Goal: Use online tool/utility: Utilize a website feature to perform a specific function

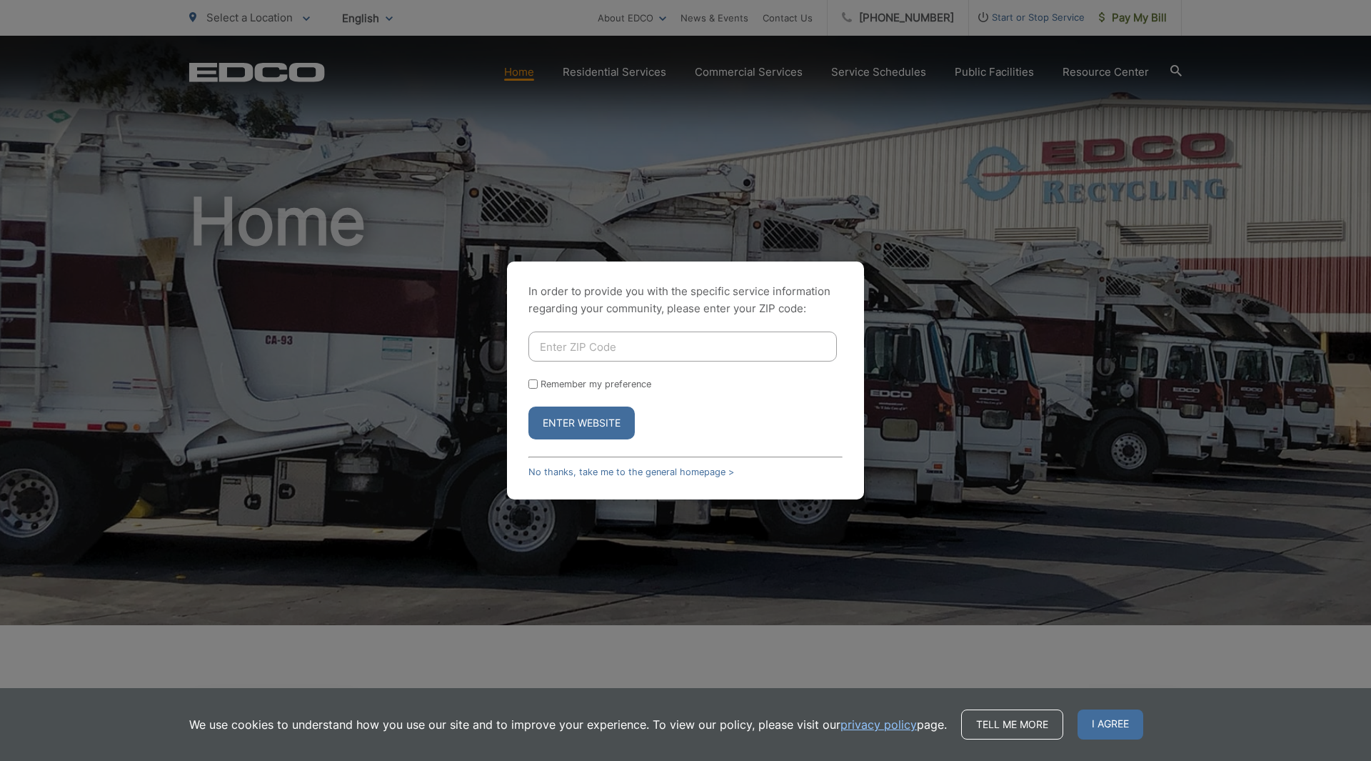
click at [916, 314] on div "In order to provide you with the specific service information regarding your co…" at bounding box center [685, 380] width 1371 height 761
click at [570, 432] on button "Enter Website" at bounding box center [582, 422] width 106 height 33
click at [576, 417] on button "Enter Website" at bounding box center [582, 422] width 106 height 33
drag, startPoint x: 641, startPoint y: 196, endPoint x: 584, endPoint y: 178, distance: 60.1
click at [627, 193] on div "In order to provide you with the specific service information regarding your co…" at bounding box center [685, 380] width 1371 height 761
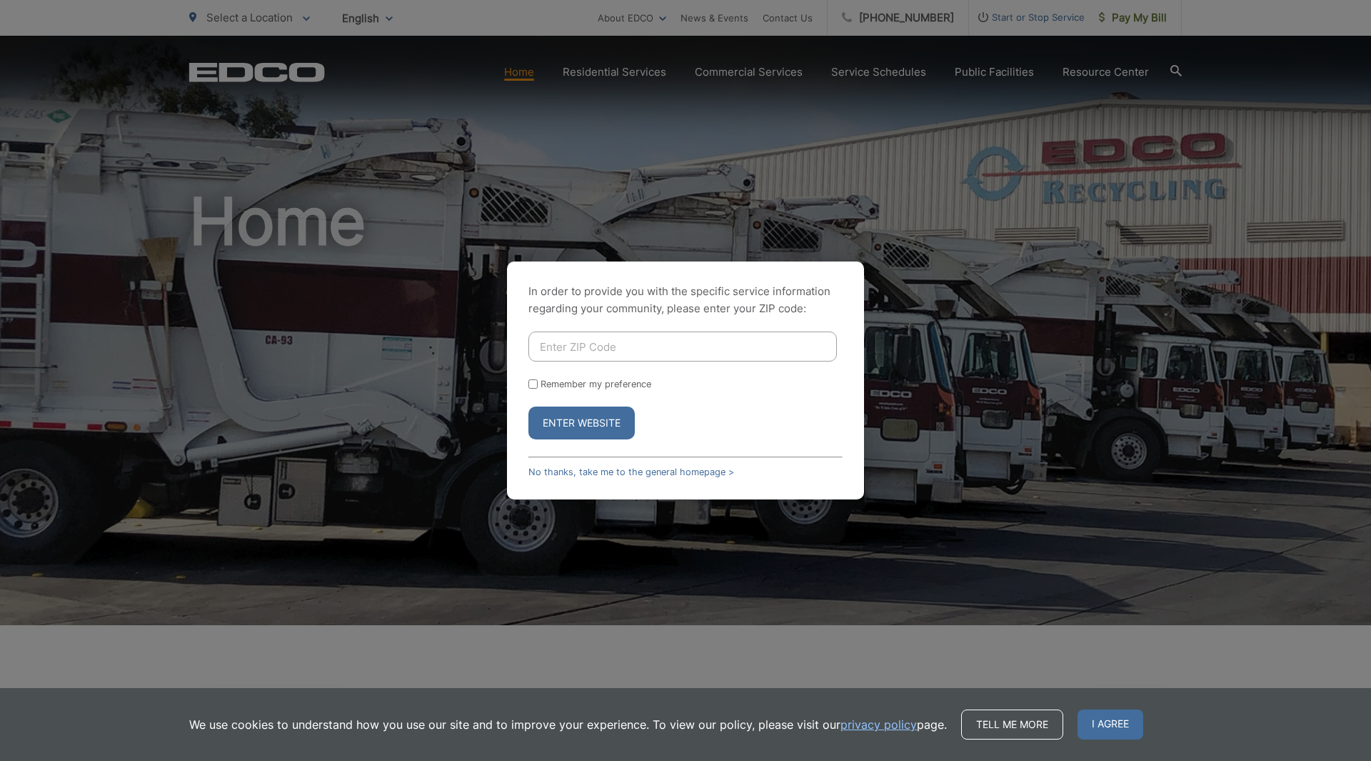
click at [652, 17] on div "In order to provide you with the specific service information regarding your co…" at bounding box center [685, 380] width 1371 height 761
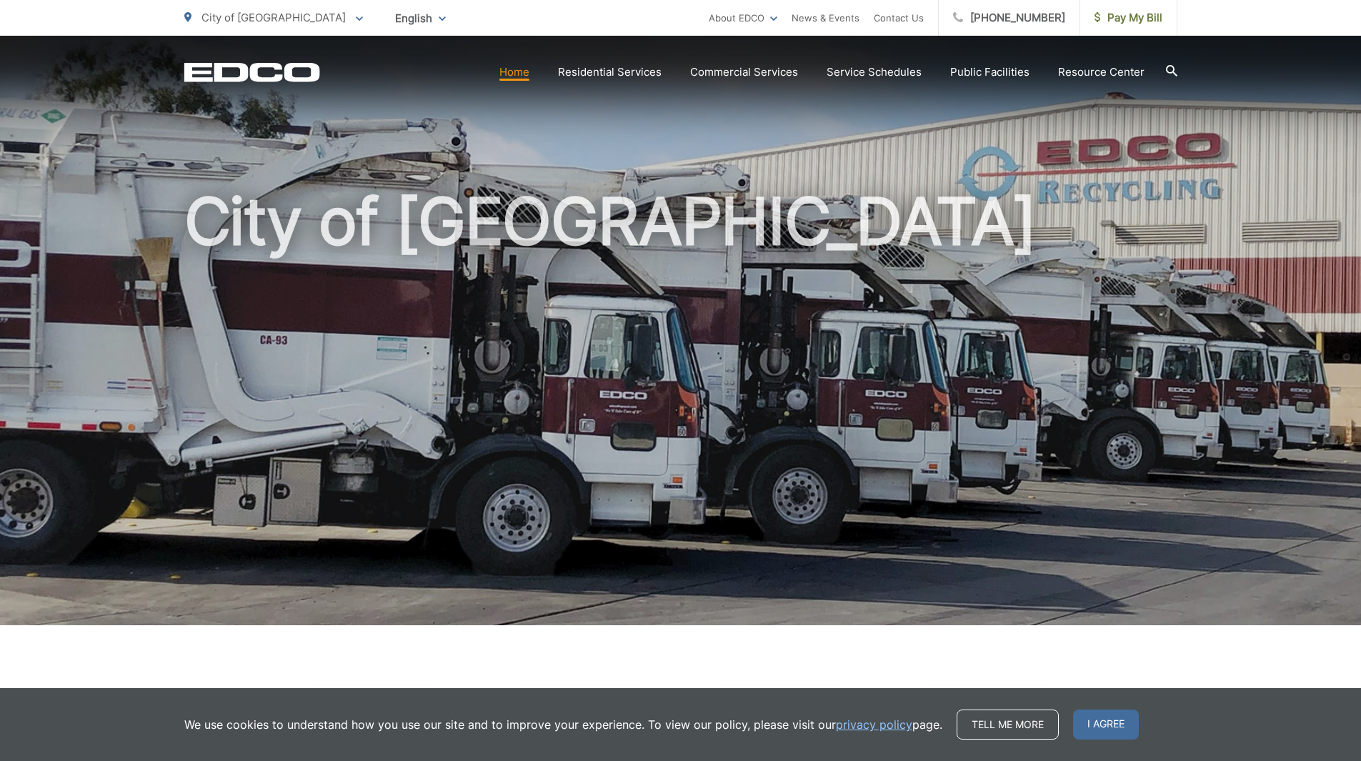
click at [1172, 69] on icon at bounding box center [1171, 70] width 11 height 11
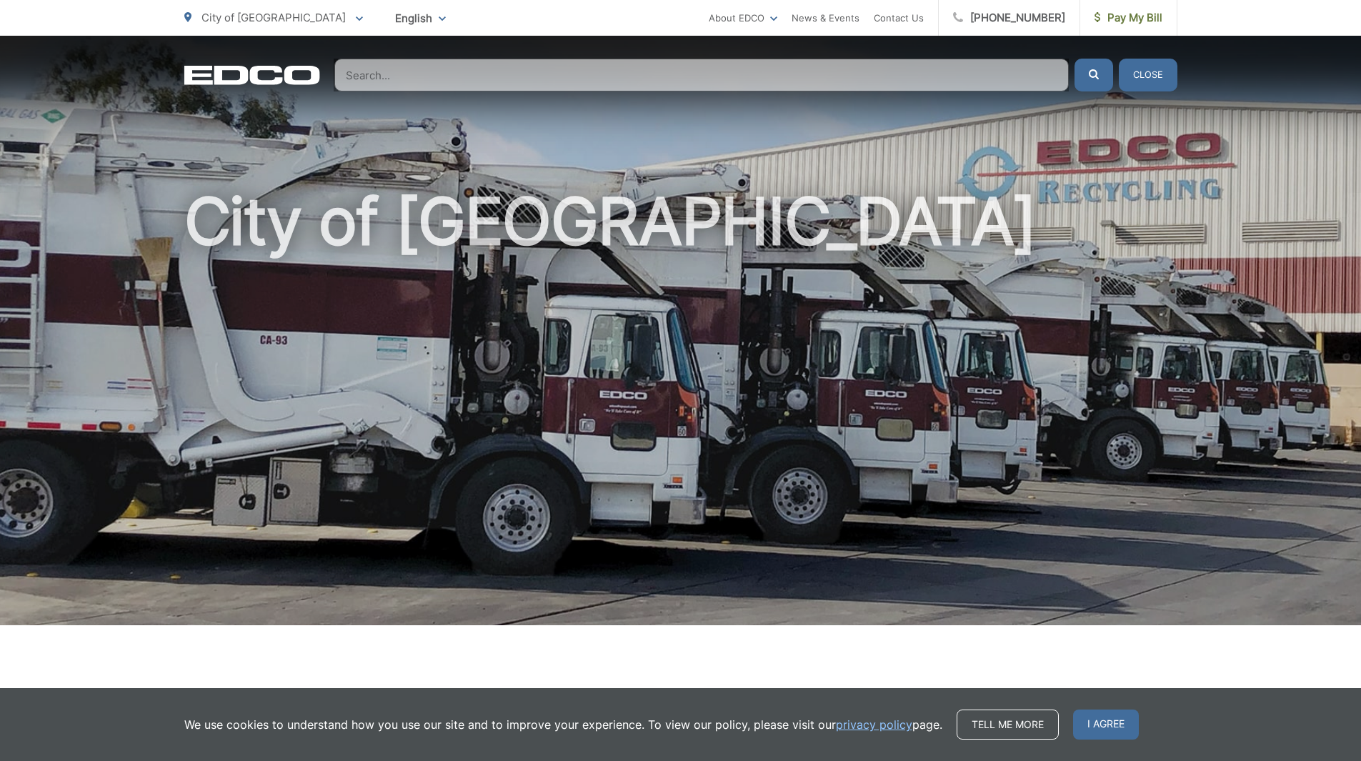
click at [496, 79] on input "Search" at bounding box center [701, 75] width 734 height 33
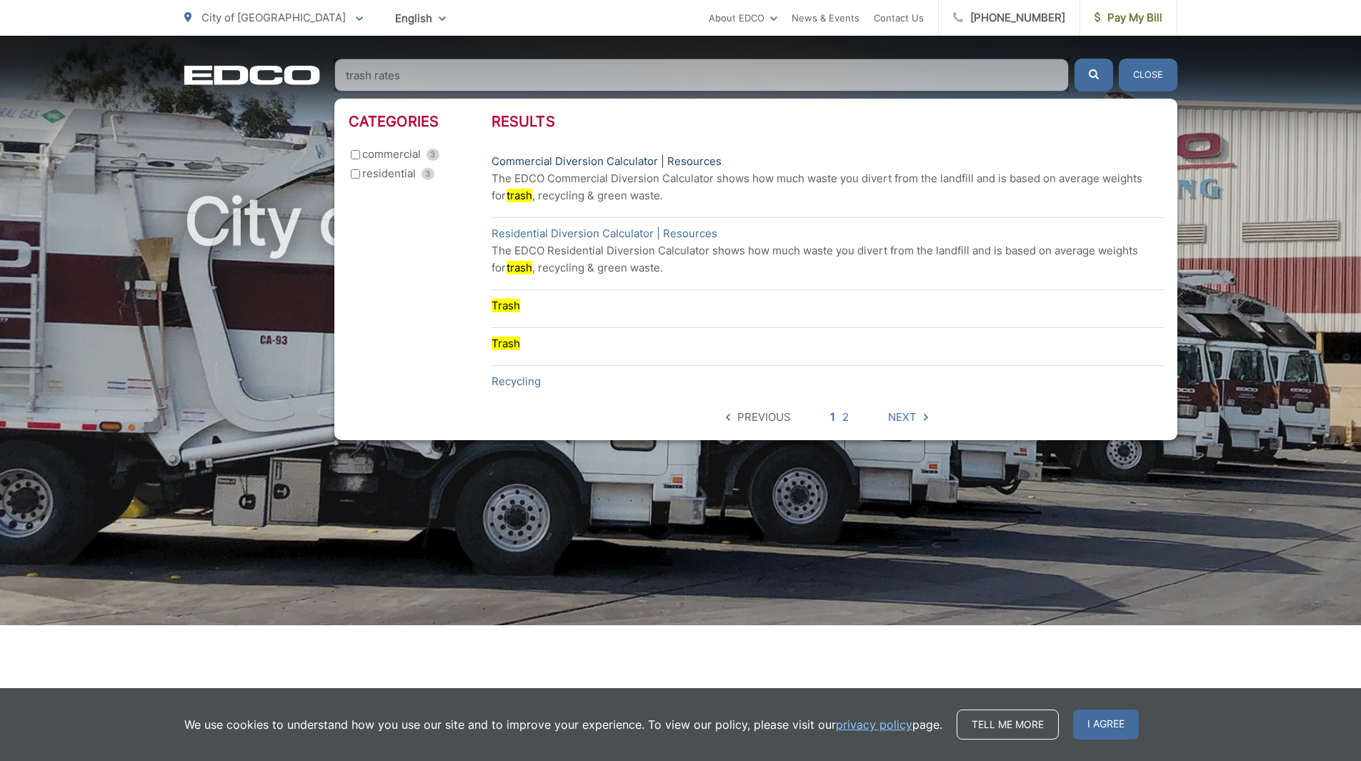
type input "trash rates"
click at [536, 161] on link "Commercial Diversion Calculator | Resources" at bounding box center [606, 161] width 230 height 17
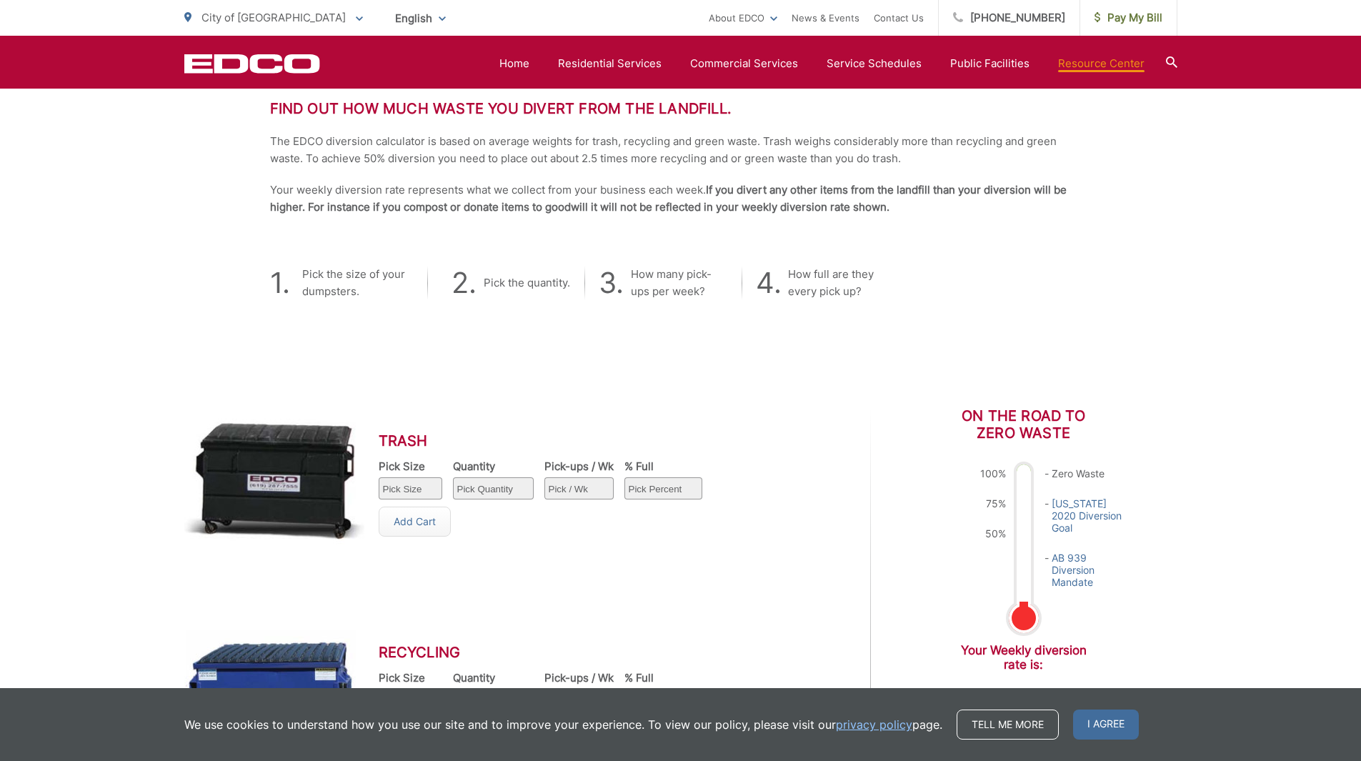
scroll to position [571, 0]
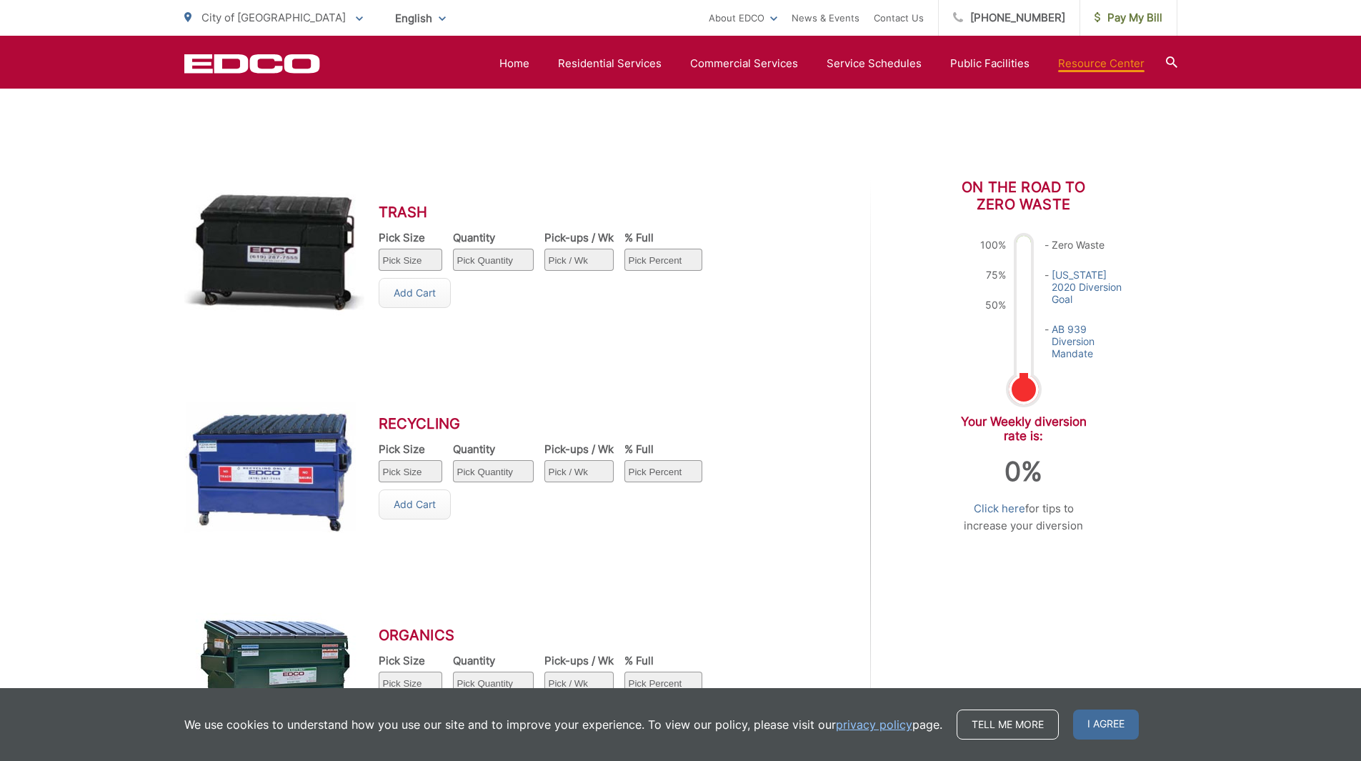
click at [405, 255] on select "Pick Size 1 yard 1.5 yard 2 yard 3 yard 4 yard 6 yard" at bounding box center [411, 260] width 64 height 22
select select "4"
click at [379, 249] on select "Pick Size 1 yard 1.5 yard 2 yard 3 yard 4 yard 6 yard" at bounding box center [411, 260] width 64 height 22
click at [506, 259] on select "Pick Quantity 1 2 3 4 5 6 7 8 9 10" at bounding box center [493, 260] width 81 height 22
select select "2"
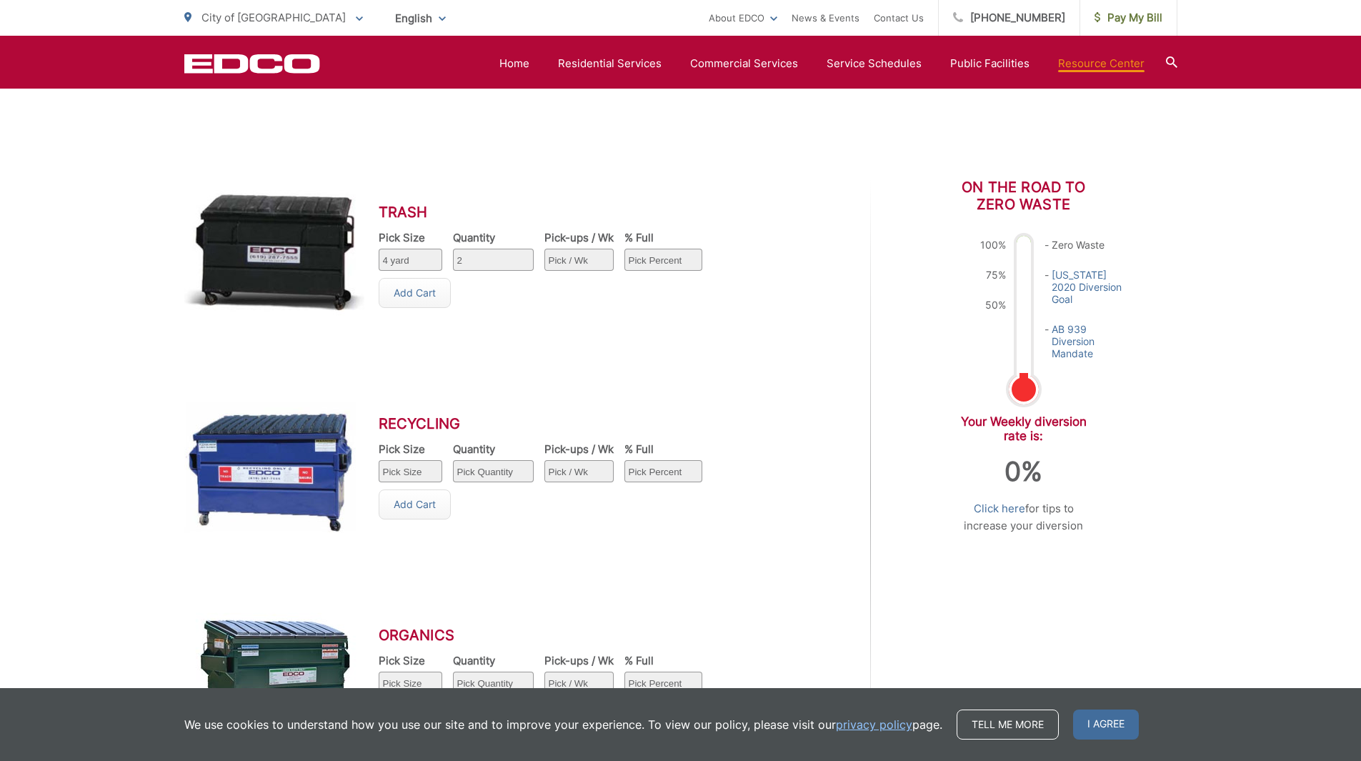
click at [453, 249] on select "Pick Quantity 1 2 3 4 5 6 7 8 9 10" at bounding box center [493, 260] width 81 height 22
click at [589, 261] on select "Pick / Wk 1 2 3 4 5 6 7" at bounding box center [578, 260] width 69 height 22
select select "2"
click at [544, 249] on select "Pick / Wk 1 2 3 4 5 6 7" at bounding box center [578, 260] width 69 height 22
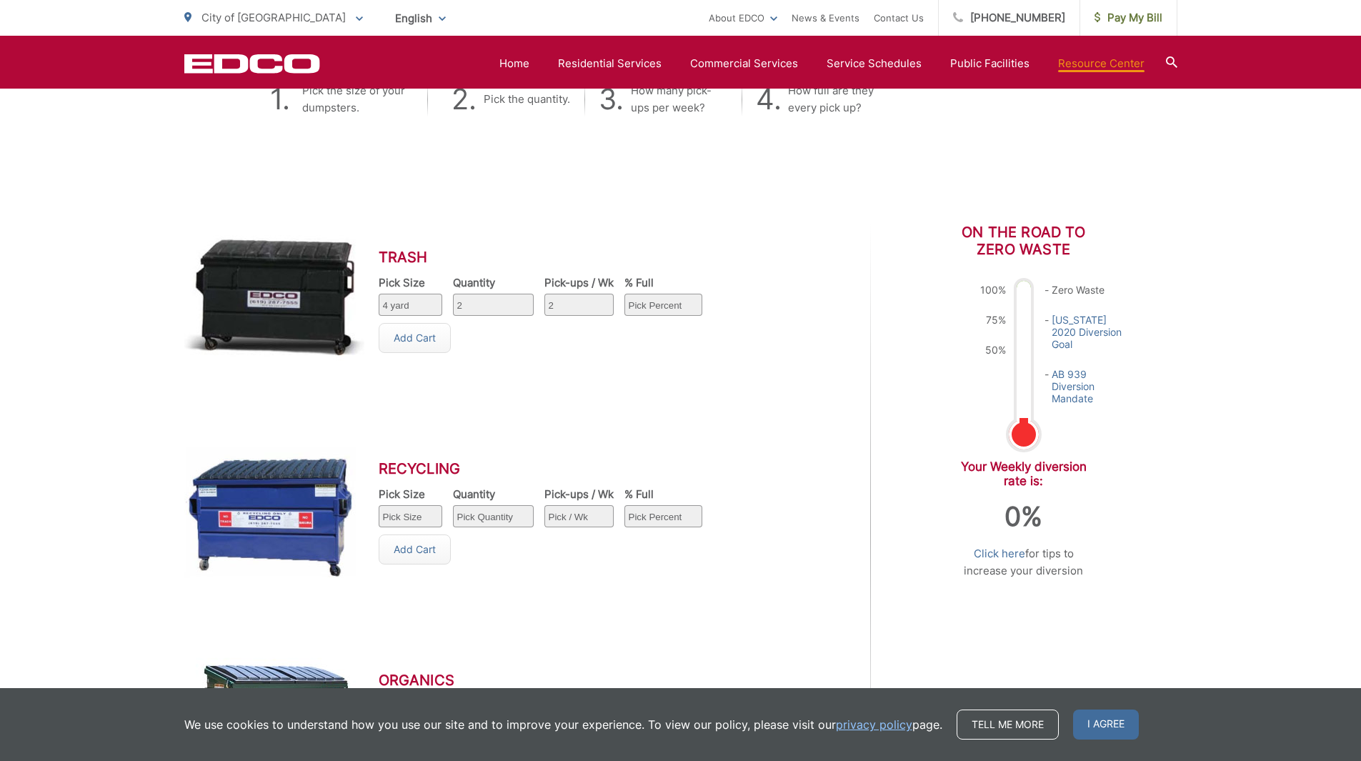
scroll to position [469, 0]
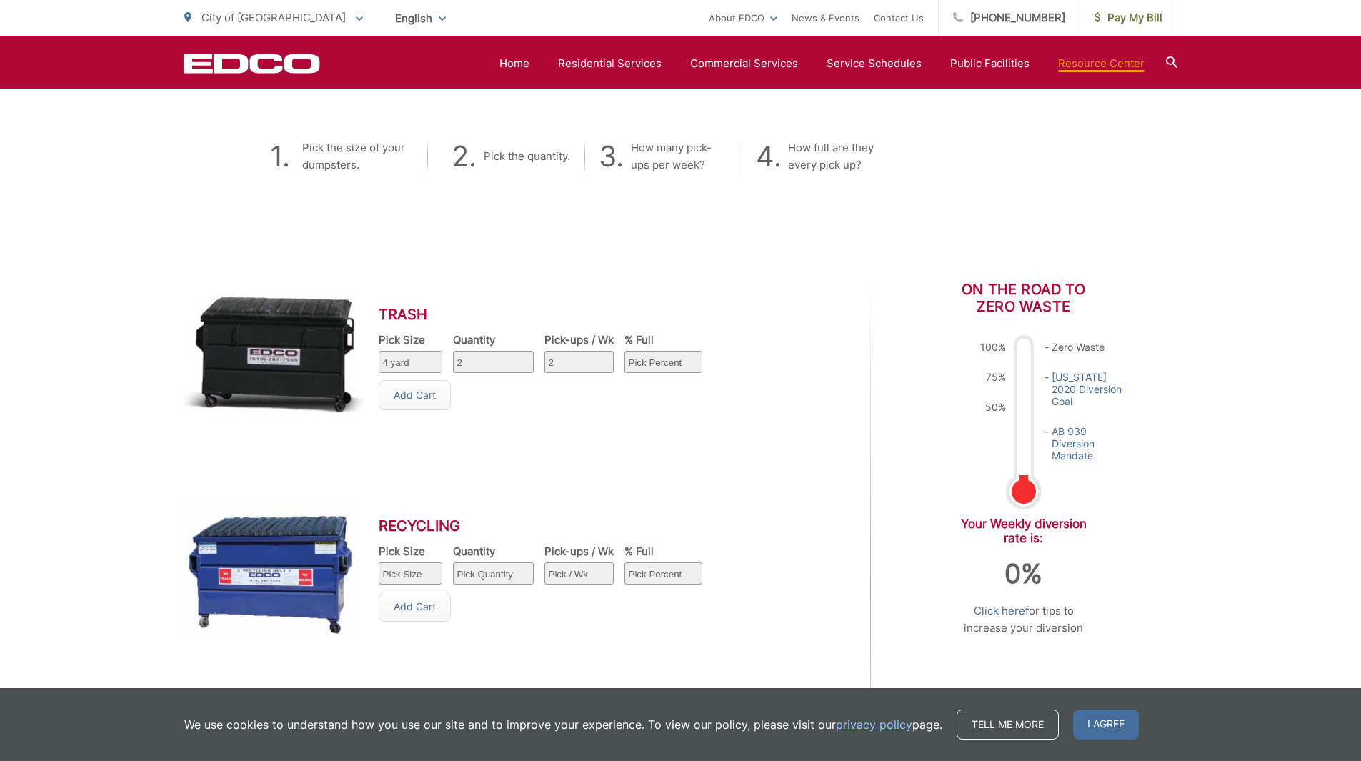
click at [491, 399] on div "Add Cart" at bounding box center [551, 395] width 345 height 30
click at [409, 396] on link "Add Cart" at bounding box center [415, 395] width 72 height 30
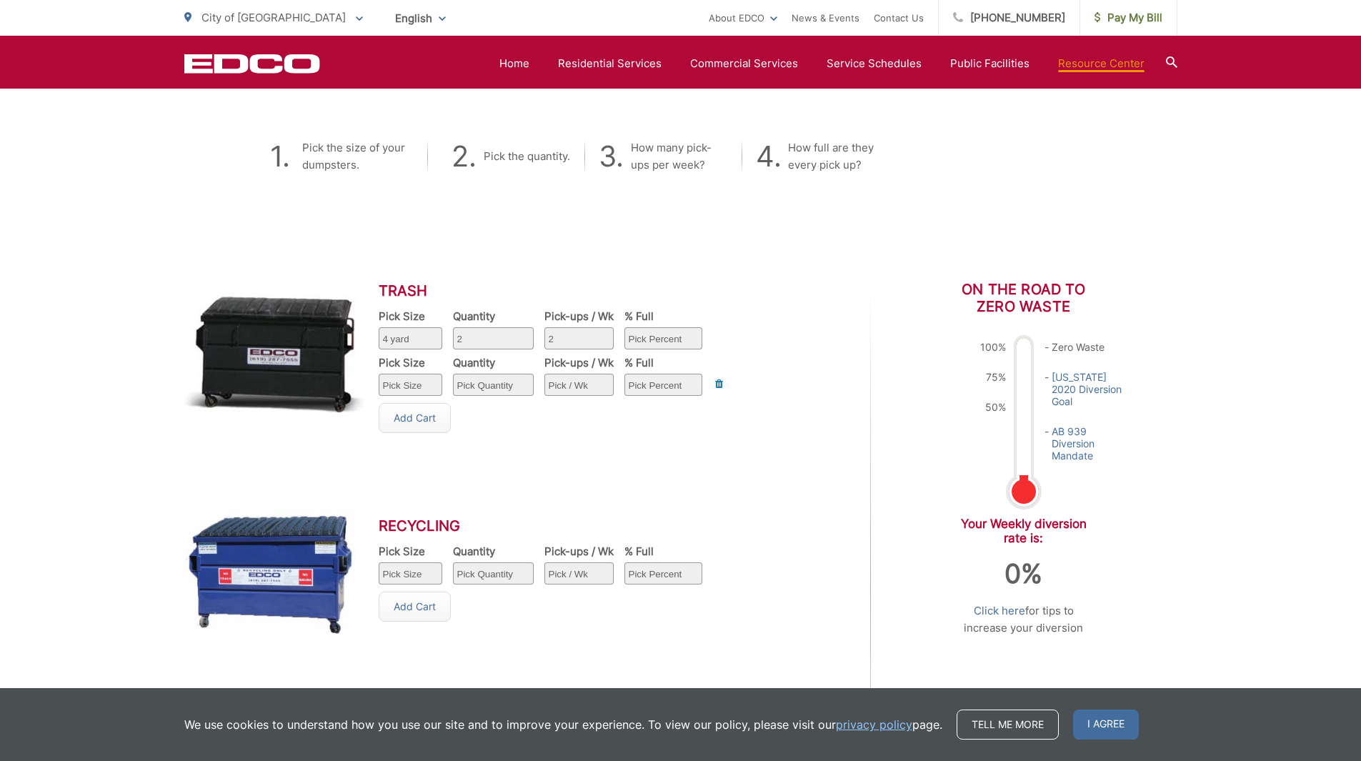
click at [423, 339] on select "Pick Size 1 yard 1.5 yard 2 yard 3 yard 4 yard 6 yard" at bounding box center [411, 338] width 64 height 22
